Goal: Task Accomplishment & Management: Complete application form

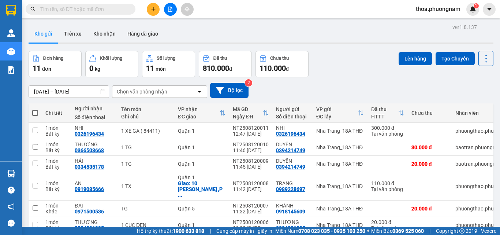
click at [358, 87] on div "[DATE] – [DATE] Press the down arrow key to interact with the calendar and sele…" at bounding box center [261, 90] width 465 height 15
click at [481, 59] on icon at bounding box center [486, 58] width 10 height 10
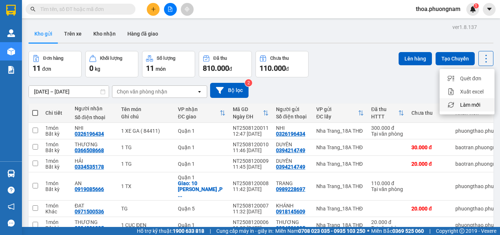
click at [480, 103] on span "Làm mới" at bounding box center [470, 104] width 20 height 7
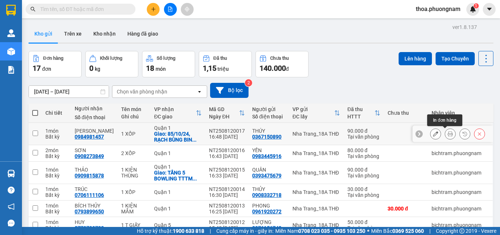
click at [448, 134] on icon at bounding box center [450, 133] width 5 height 5
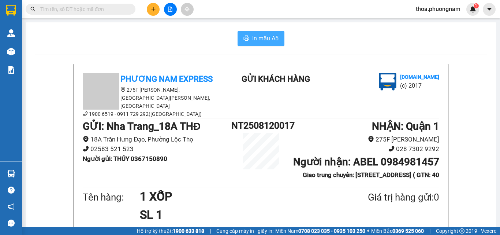
click at [252, 38] on span "In mẫu A5" at bounding box center [265, 38] width 26 height 9
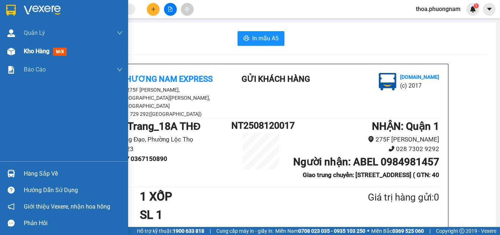
click at [14, 49] on img at bounding box center [11, 52] width 8 height 8
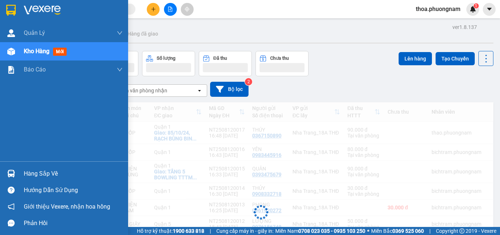
click at [46, 51] on span "Kho hàng" at bounding box center [37, 51] width 26 height 7
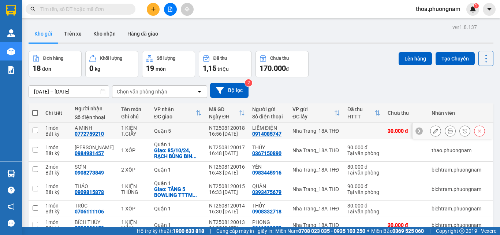
click at [448, 130] on icon at bounding box center [450, 130] width 5 height 5
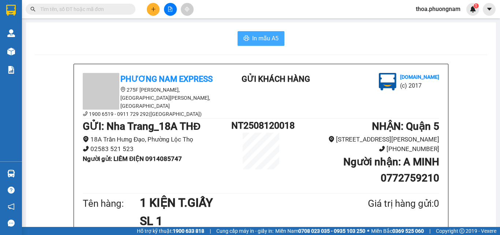
click at [260, 39] on span "In mẫu A5" at bounding box center [265, 38] width 26 height 9
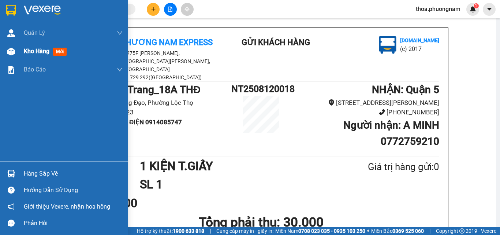
click at [28, 51] on span "Kho hàng" at bounding box center [37, 51] width 26 height 7
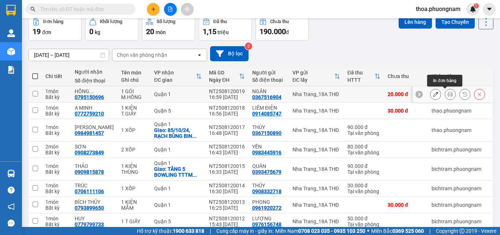
click at [448, 93] on button at bounding box center [450, 94] width 10 height 13
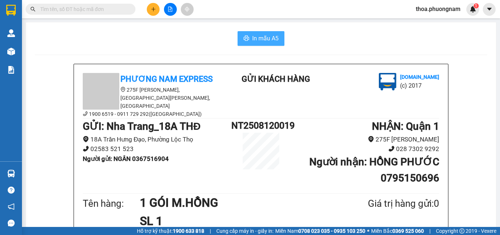
click at [270, 41] on span "In mẫu A5" at bounding box center [265, 38] width 26 height 9
click at [123, 12] on input "text" at bounding box center [83, 9] width 86 height 8
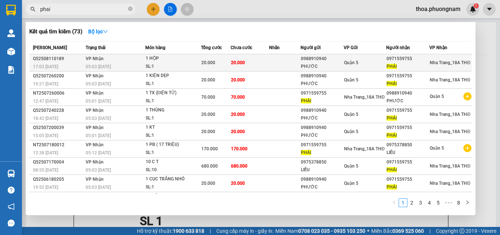
type input "phai"
click at [234, 65] on span "20.000" at bounding box center [238, 62] width 14 height 6
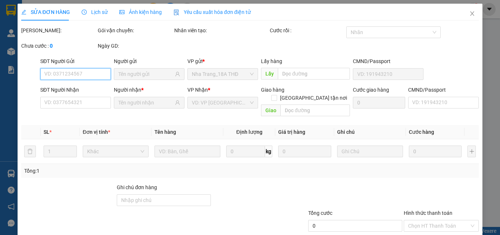
type input "0988910940"
type input "PHƯỚC"
type input "0971559755"
type input "PHẢI"
type input "20.000"
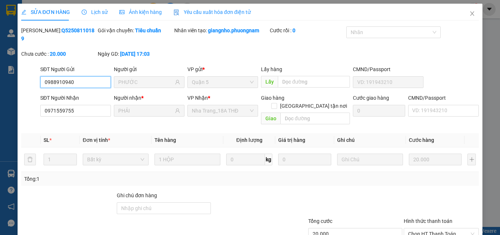
scroll to position [38, 0]
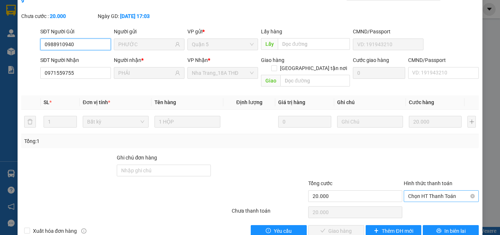
click at [438, 190] on span "Chọn HT Thanh Toán" at bounding box center [441, 195] width 66 height 11
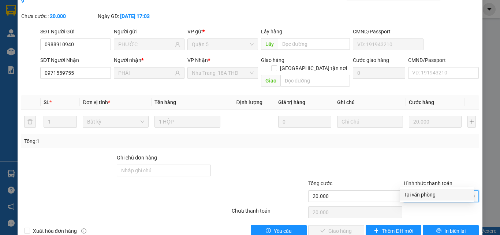
click at [421, 193] on div "Tại văn phòng" at bounding box center [437, 194] width 66 height 8
type input "0"
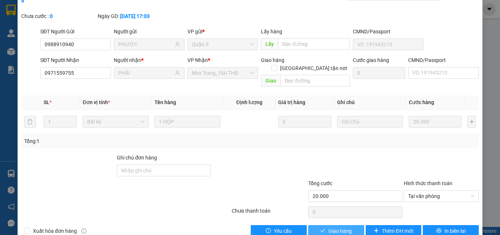
click at [324, 225] on button "Giao hàng" at bounding box center [336, 231] width 56 height 12
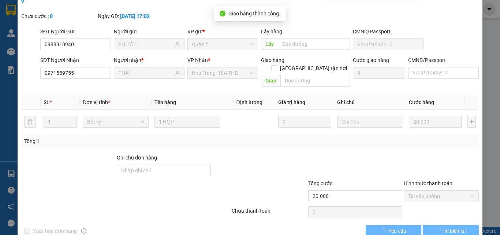
scroll to position [0, 0]
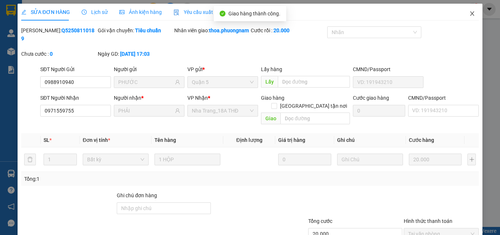
click at [469, 15] on icon "close" at bounding box center [472, 14] width 6 height 6
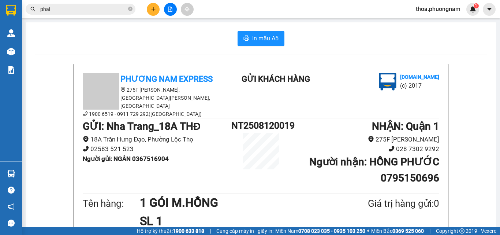
click at [102, 10] on input "phai" at bounding box center [83, 9] width 86 height 8
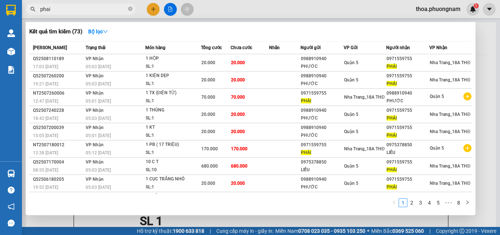
click at [231, 29] on div "Kết quả tìm kiếm ( 73 ) Bộ lọc" at bounding box center [250, 32] width 443 height 12
click at [129, 7] on span at bounding box center [130, 9] width 4 height 7
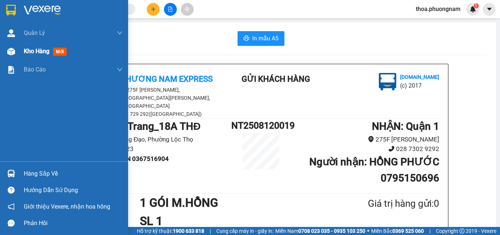
click at [32, 53] on span "Kho hàng" at bounding box center [37, 51] width 26 height 7
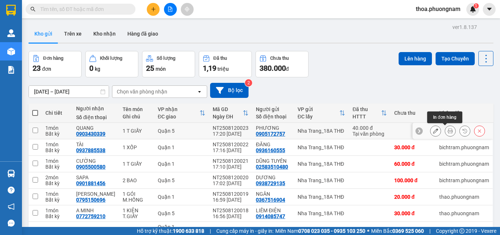
click at [448, 133] on icon at bounding box center [450, 130] width 5 height 5
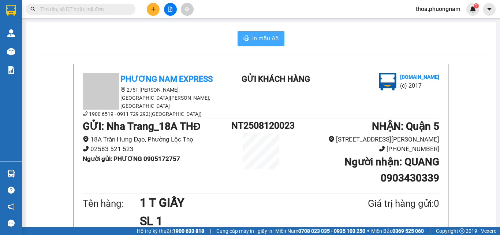
click at [271, 38] on span "In mẫu A5" at bounding box center [265, 38] width 26 height 9
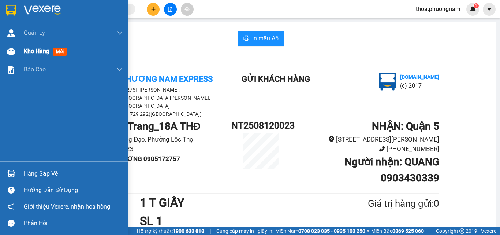
click at [30, 52] on span "Kho hàng" at bounding box center [37, 51] width 26 height 7
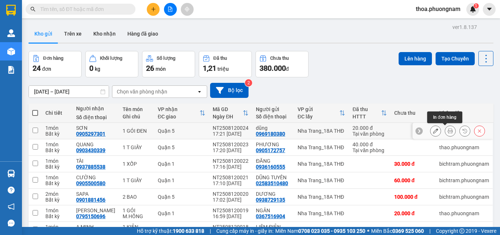
click at [448, 131] on icon at bounding box center [450, 130] width 5 height 5
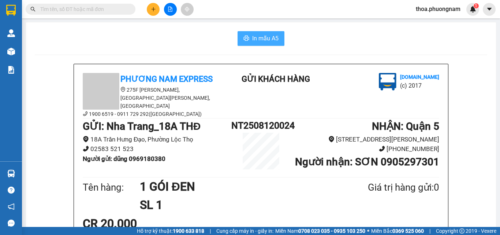
click at [255, 41] on span "In mẫu A5" at bounding box center [265, 38] width 26 height 9
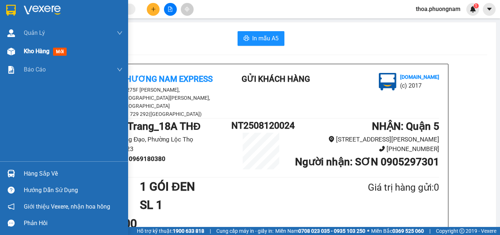
click at [27, 53] on span "Kho hàng" at bounding box center [37, 51] width 26 height 7
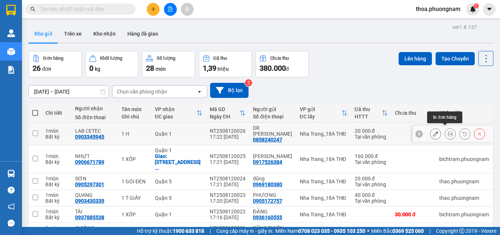
click at [448, 131] on icon at bounding box center [450, 133] width 5 height 5
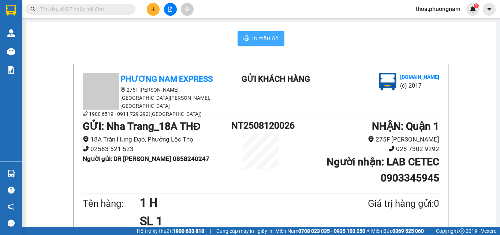
click at [265, 37] on span "In mẫu A5" at bounding box center [265, 38] width 26 height 9
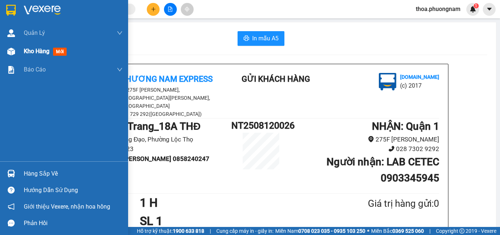
click at [37, 51] on span "Kho hàng" at bounding box center [37, 51] width 26 height 7
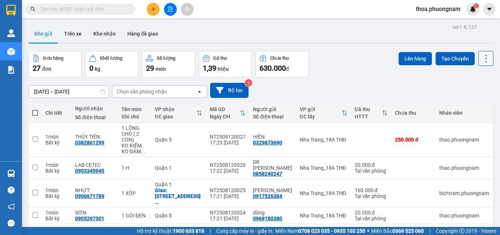
click at [481, 62] on icon at bounding box center [486, 58] width 10 height 10
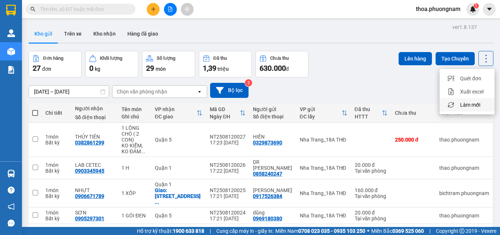
click at [472, 105] on span "Làm mới" at bounding box center [470, 104] width 20 height 7
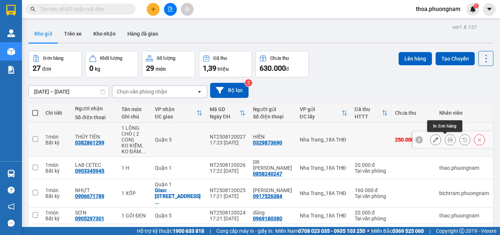
click at [445, 141] on button at bounding box center [450, 139] width 10 height 13
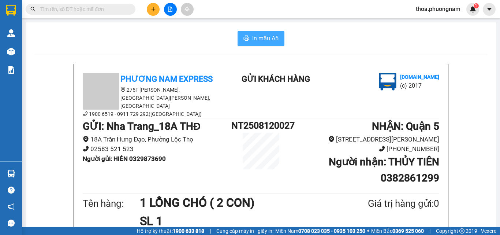
click at [246, 40] on icon "printer" at bounding box center [246, 38] width 5 height 5
click at [151, 7] on icon "plus" at bounding box center [153, 9] width 5 height 5
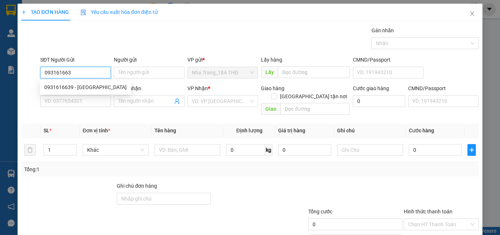
type input "0931616639"
click at [83, 88] on div "0931616639 - [GEOGRAPHIC_DATA]" at bounding box center [85, 87] width 82 height 8
type input "BÉ LY"
type input "0906933987"
type input "LOAN"
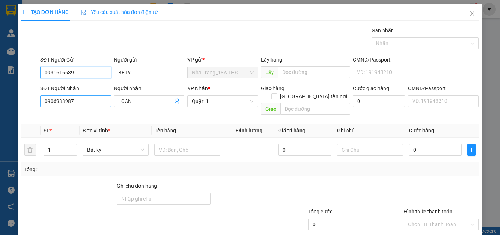
type input "0931616639"
click at [75, 100] on input "0906933987" at bounding box center [75, 101] width 71 height 12
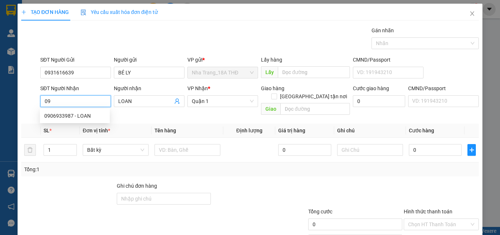
type input "0"
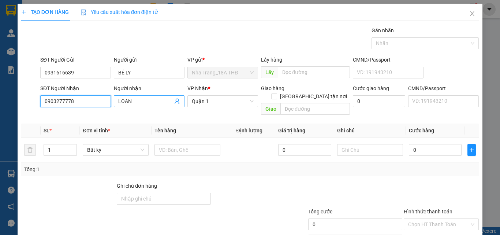
type input "0903277778"
click at [132, 105] on input "LOAN" at bounding box center [145, 101] width 55 height 8
type input "L"
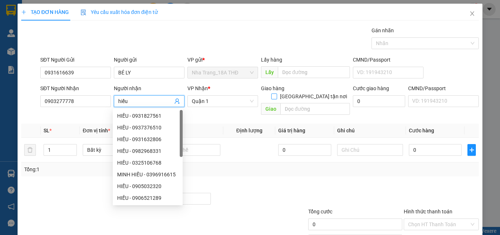
type input "hiếu"
click at [276, 93] on input "[GEOGRAPHIC_DATA] tận nơi" at bounding box center [273, 95] width 5 height 5
checkbox input "true"
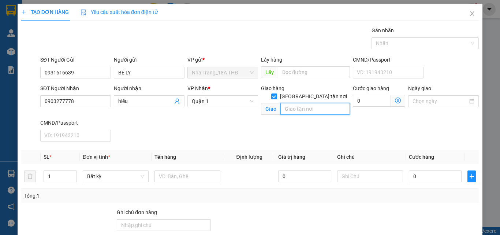
click at [304, 103] on input "text" at bounding box center [315, 109] width 70 height 12
type input "234/55/47 [PERSON_NAME], [PERSON_NAME]6, Q.GÒ VẤP"
click at [395, 99] on icon "dollar-circle" at bounding box center [398, 100] width 6 height 6
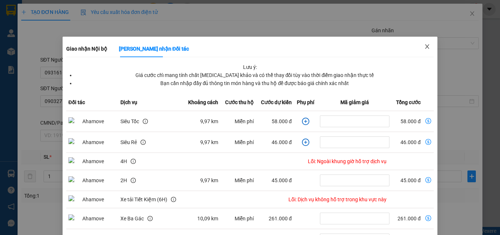
click at [424, 44] on icon "close" at bounding box center [427, 47] width 6 height 6
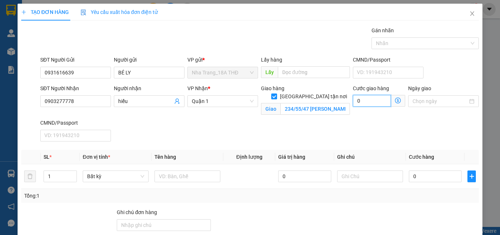
click at [373, 100] on input "0" at bounding box center [372, 101] width 38 height 12
type input "8"
type input "80"
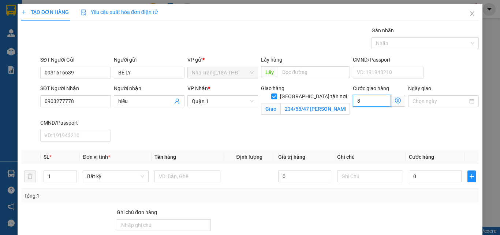
type input "80"
type input "80.000"
click at [335, 126] on div "SĐT Người Nhận 0903277778 Người nhận hiếu VP Nhận * Quận 1 Giao hàng Giao tận n…" at bounding box center [260, 114] width 442 height 60
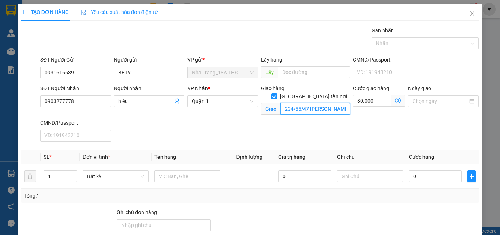
click at [313, 103] on input "234/55/47 [PERSON_NAME], [PERSON_NAME]6, Q.GÒ VẤP" at bounding box center [315, 109] width 70 height 12
click at [308, 103] on input "234/55/47 [PERSON_NAME], [PERSON_NAME]6, Q.GÒ VẤP" at bounding box center [315, 109] width 70 height 12
type input "234/55/47 [PERSON_NAME], [PERSON_NAME]6, Q.GÒ VẤP ( GTN:80K)"
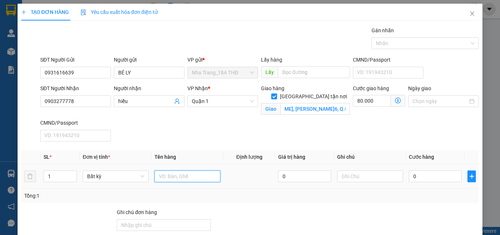
click at [196, 178] on input "text" at bounding box center [188, 176] width 66 height 12
type input "1 XỐP"
click at [418, 177] on input "0" at bounding box center [435, 176] width 53 height 12
type input "5"
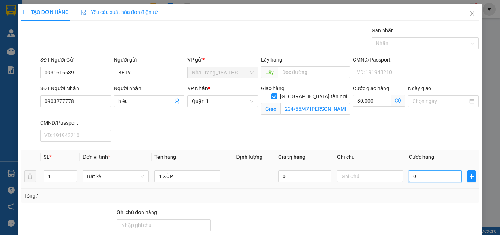
type input "80.005"
type input "50"
type input "80.050"
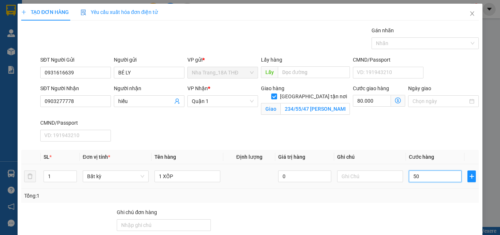
type input "5"
type input "80.005"
type input "0"
type input "80.000"
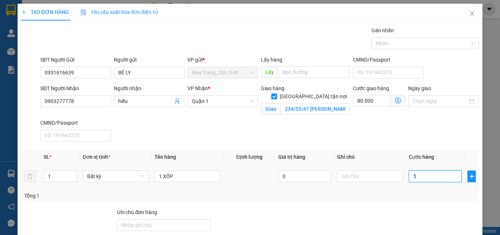
type input "80.000"
type input "05"
type input "80.005"
type input "050"
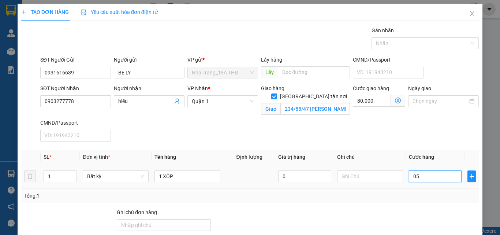
type input "80.050"
type input "50.000"
type input "130.000"
click at [378, 118] on div "Cước giao hàng 80.000 Giao nhận Nội bộ Giao nhận Đối tác Lưu ý: Giá cước chỉ ma…" at bounding box center [379, 101] width 55 height 34
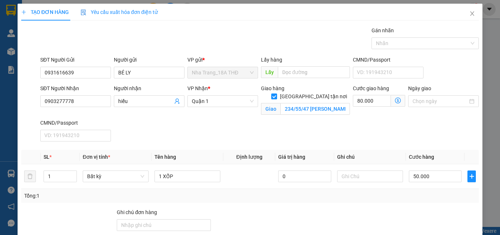
scroll to position [71, 0]
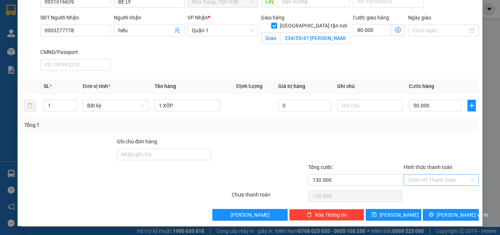
click at [425, 178] on input "Hình thức thanh toán" at bounding box center [438, 179] width 61 height 11
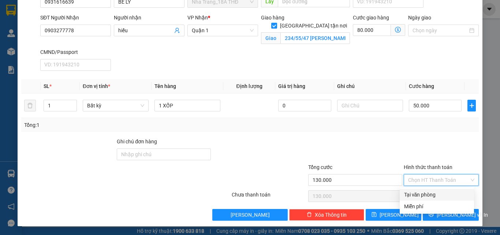
click at [432, 193] on div "Tại văn phòng" at bounding box center [437, 194] width 66 height 8
type input "0"
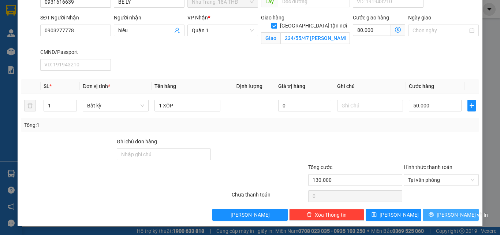
click at [444, 217] on span "[PERSON_NAME] và In" at bounding box center [462, 215] width 51 height 8
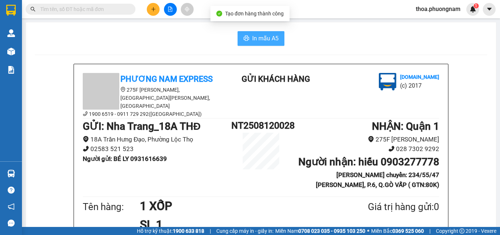
click at [244, 41] on icon "printer" at bounding box center [247, 38] width 6 height 6
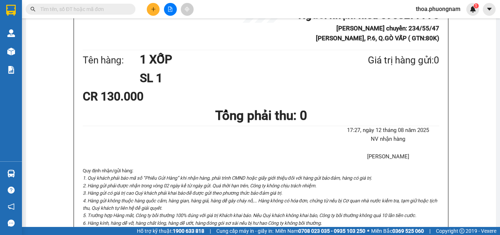
click at [153, 10] on icon "plus" at bounding box center [153, 9] width 0 height 4
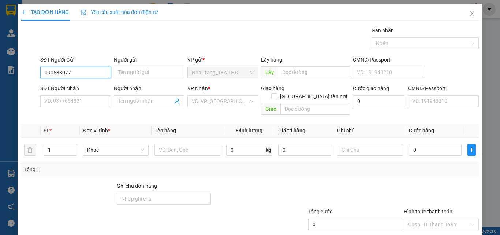
type input "0905380775"
click at [69, 83] on div "0905380775 - [PERSON_NAME]" at bounding box center [80, 87] width 72 height 8
type input "TRINH"
type input "0769460376"
type input "HƯNG"
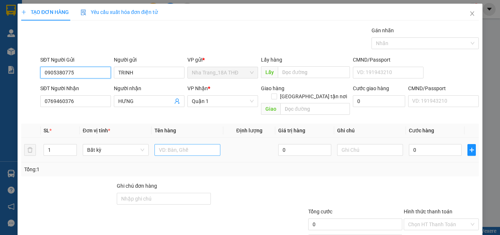
type input "0905380775"
click at [187, 144] on input "text" at bounding box center [188, 150] width 66 height 12
type input "1 K T XỐP"
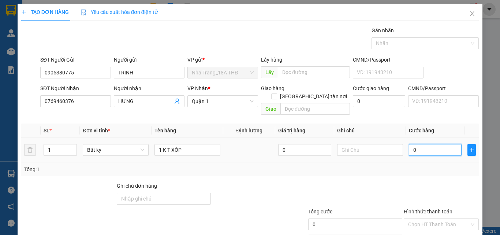
click at [412, 144] on input "0" at bounding box center [435, 150] width 53 height 12
type input "4"
type input "0"
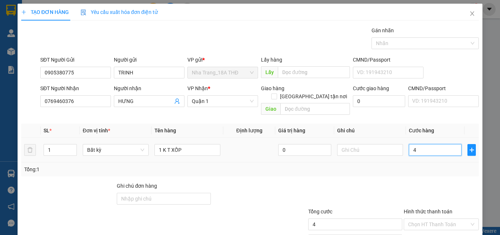
type input "0"
type input "04"
type input "4"
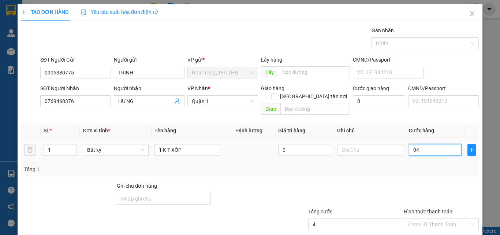
type input "040"
type input "40"
type input "40.000"
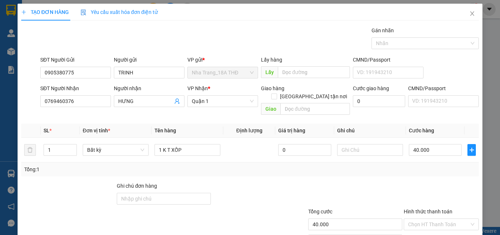
click at [382, 170] on div "Transit Pickup Surcharge Ids Transit Deliver Surcharge Ids Transit Deliver Surc…" at bounding box center [250, 145] width 458 height 238
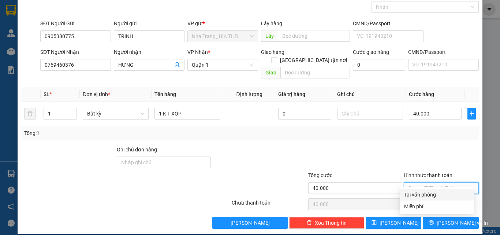
click at [435, 182] on input "Hình thức thanh toán" at bounding box center [438, 187] width 61 height 11
click at [437, 194] on div "Tại văn phòng" at bounding box center [437, 194] width 66 height 8
type input "0"
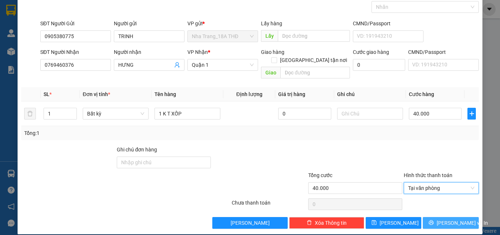
click at [434, 220] on icon "printer" at bounding box center [431, 222] width 5 height 5
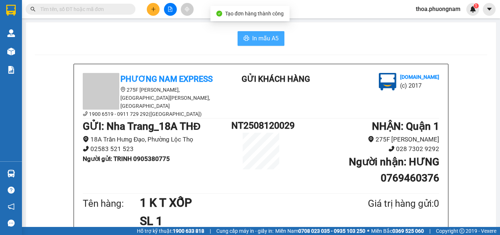
click at [277, 37] on button "In mẫu A5" at bounding box center [261, 38] width 47 height 15
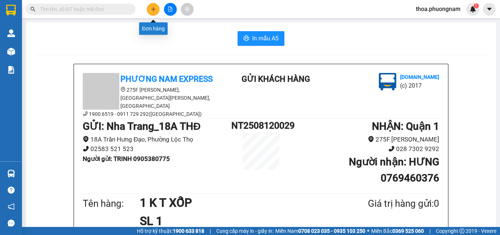
click at [156, 8] on button at bounding box center [153, 9] width 13 height 13
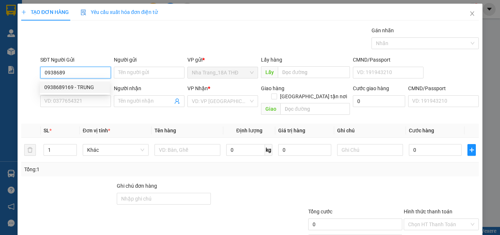
click at [90, 87] on div "0938689169 - TRUNG" at bounding box center [74, 87] width 61 height 8
type input "0938689169"
type input "TRUNG"
type input "0939361875"
type input "KHANH"
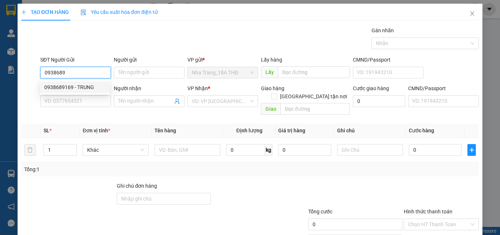
checkbox input "true"
type input "[STREET_ADDRESS] (GTN 60"
type input "60.000"
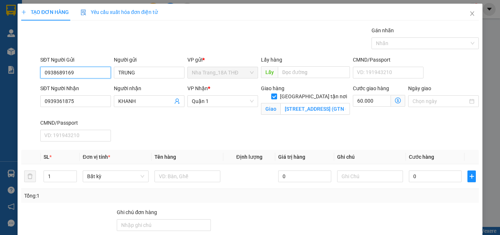
type input "0938689169"
click at [340, 138] on div "SĐT Người Nhận 0939361875 Người nhận KHANH VP Nhận * [GEOGRAPHIC_DATA] tận nơi …" at bounding box center [260, 114] width 442 height 60
click at [391, 97] on span at bounding box center [398, 101] width 14 height 12
click at [395, 100] on icon "dollar-circle" at bounding box center [398, 100] width 6 height 6
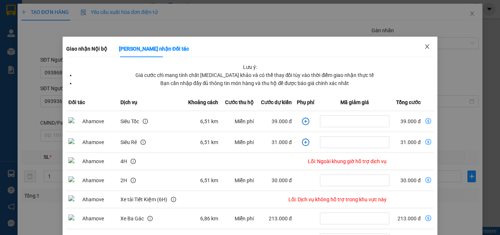
click at [426, 45] on span "Close" at bounding box center [427, 47] width 21 height 21
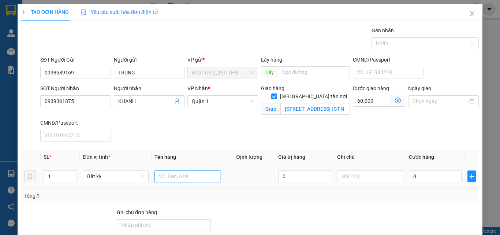
click at [183, 181] on input "text" at bounding box center [188, 176] width 66 height 12
type input "1 XỐP"
click at [439, 177] on input "0" at bounding box center [435, 176] width 53 height 12
type input "7"
type input "60.007"
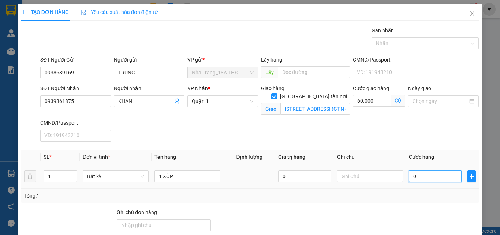
type input "60.007"
type input "70"
type input "60.070"
type input "70.000"
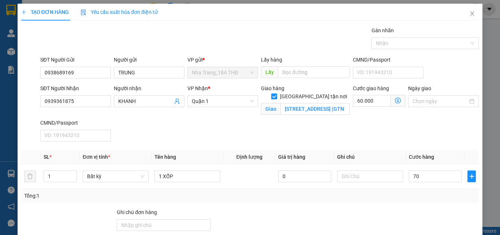
type input "130.000"
click at [421, 140] on div "SĐT Người Nhận 0939361875 Người nhận KHANH VP Nhận * Quận 1 [GEOGRAPHIC_DATA] t…" at bounding box center [260, 114] width 442 height 60
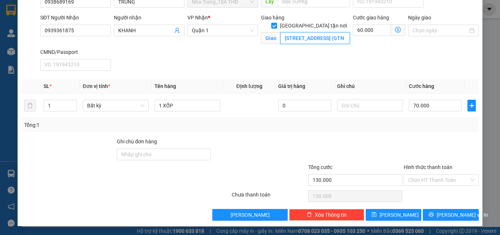
drag, startPoint x: 334, startPoint y: 26, endPoint x: 321, endPoint y: 25, distance: 12.6
click at [333, 32] on input "[STREET_ADDRESS] (GTN 60" at bounding box center [315, 38] width 70 height 12
click at [310, 34] on input "[STREET_ADDRESS] (GTN 60" at bounding box center [315, 38] width 70 height 12
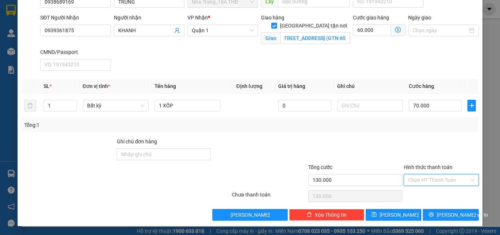
scroll to position [0, 0]
click at [418, 181] on input "Hình thức thanh toán" at bounding box center [438, 179] width 61 height 11
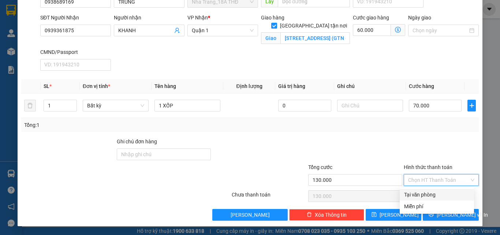
drag, startPoint x: 421, startPoint y: 191, endPoint x: 427, endPoint y: 209, distance: 19.2
click at [421, 191] on div "Tại văn phòng" at bounding box center [437, 194] width 66 height 8
type input "0"
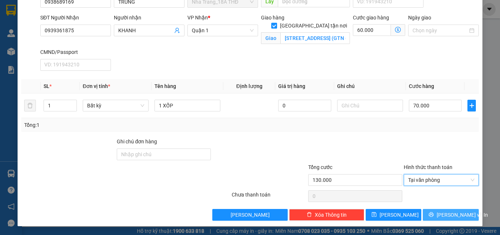
click at [429, 214] on button "[PERSON_NAME] và In" at bounding box center [451, 215] width 56 height 12
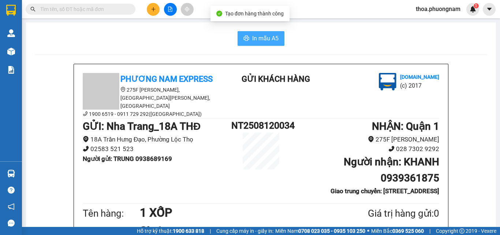
click at [260, 36] on span "In mẫu A5" at bounding box center [265, 38] width 26 height 9
